Goal: Find specific page/section: Find specific page/section

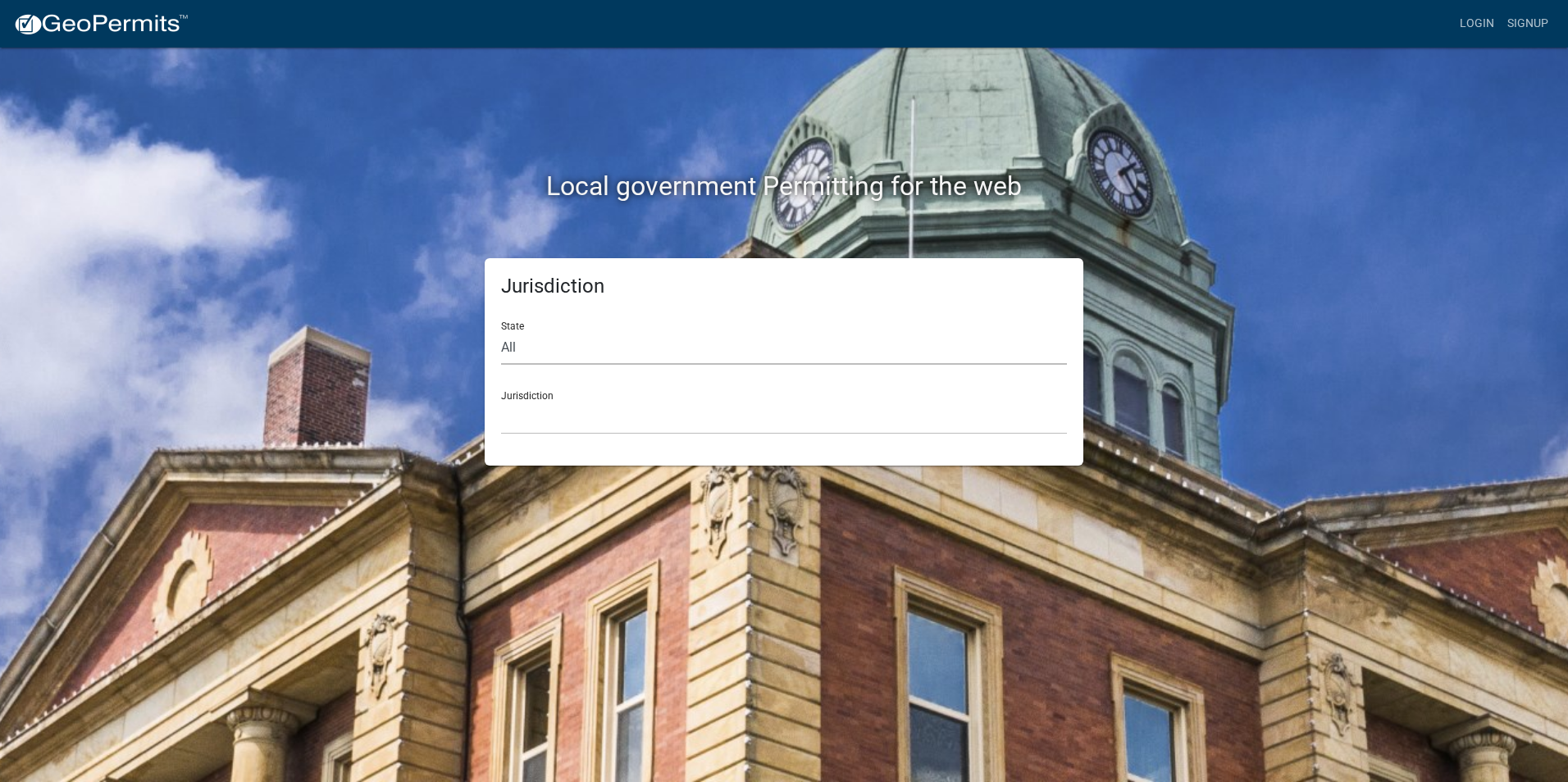
click at [526, 349] on select "All [US_STATE] [US_STATE] [US_STATE] [US_STATE] [US_STATE] [US_STATE] [US_STATE…" at bounding box center [784, 349] width 566 height 34
select select "[US_STATE]"
click at [502, 332] on select "All [US_STATE] [US_STATE] [US_STATE] [US_STATE] [US_STATE] [US_STATE] [US_STATE…" at bounding box center [784, 349] width 566 height 34
click at [535, 419] on select "[GEOGRAPHIC_DATA], [US_STATE][PERSON_NAME][GEOGRAPHIC_DATA], [US_STATE][PERSON_…" at bounding box center [784, 418] width 566 height 34
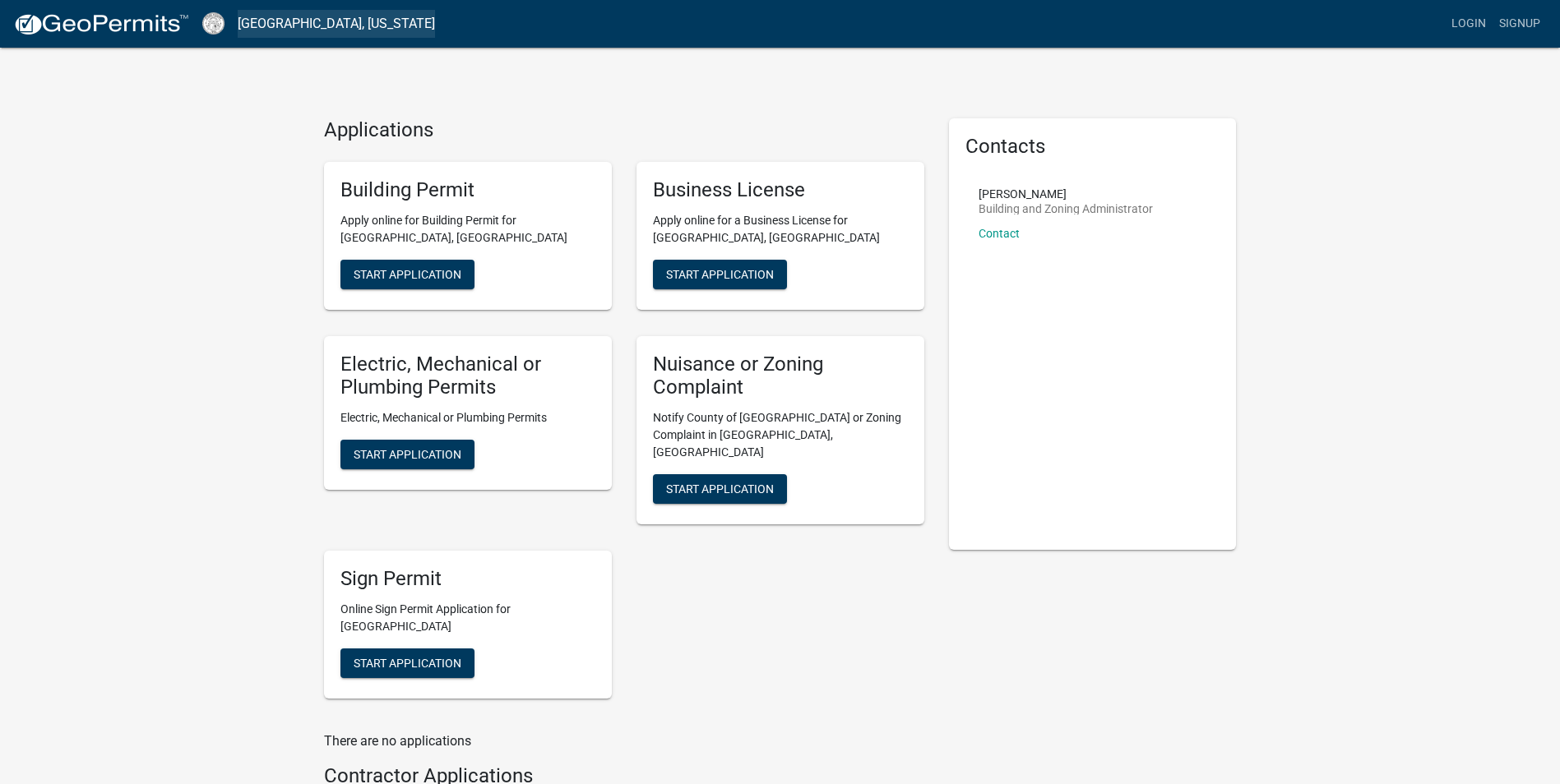
click at [283, 24] on link "[GEOGRAPHIC_DATA], [US_STATE]" at bounding box center [336, 23] width 197 height 28
click at [105, 15] on img at bounding box center [101, 25] width 176 height 25
